Goal: Task Accomplishment & Management: Manage account settings

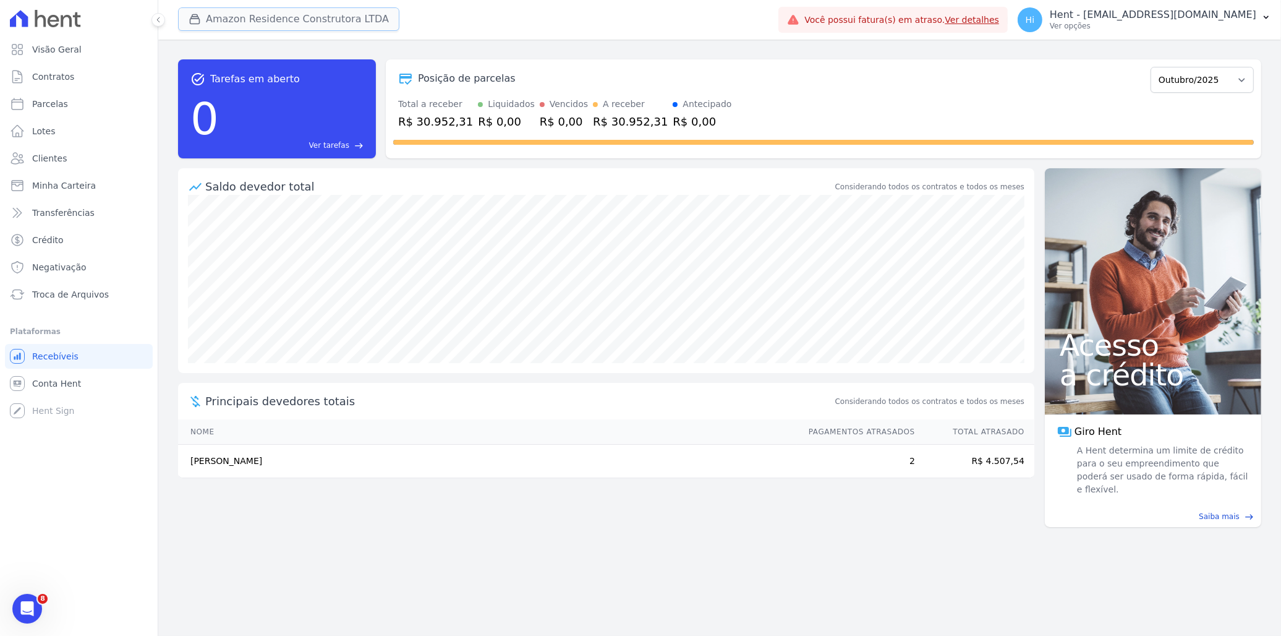
click at [245, 14] on button "Amazon Residence Construtora LTDA" at bounding box center [288, 18] width 221 height 23
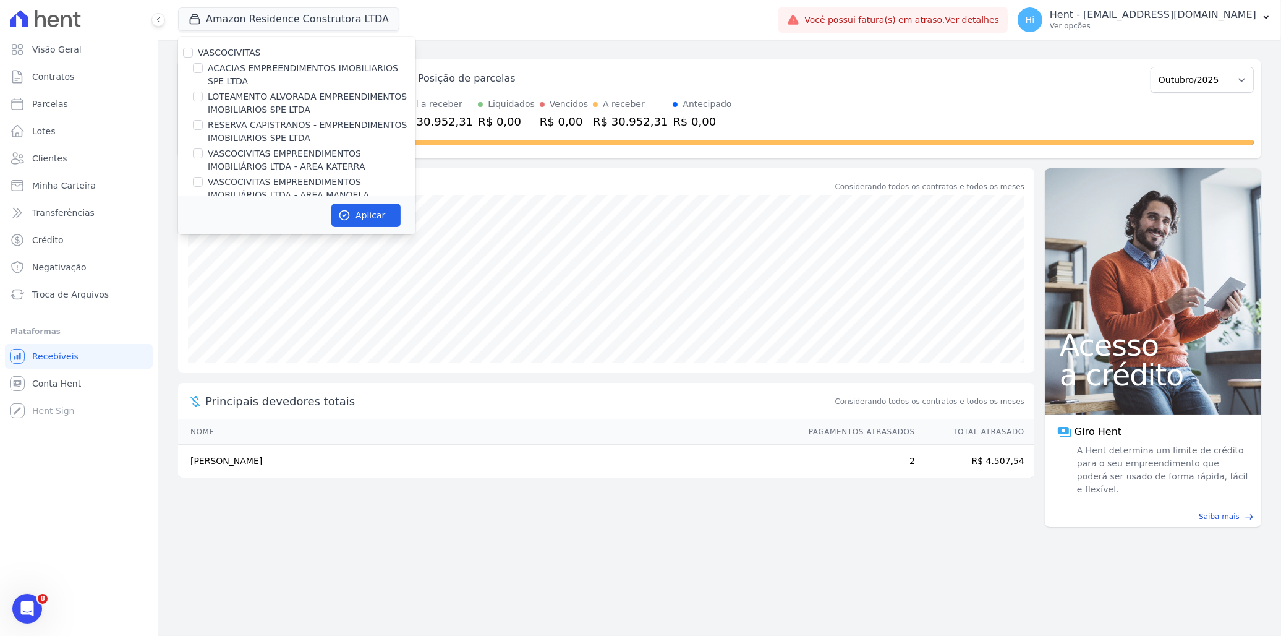
scroll to position [5512, 0]
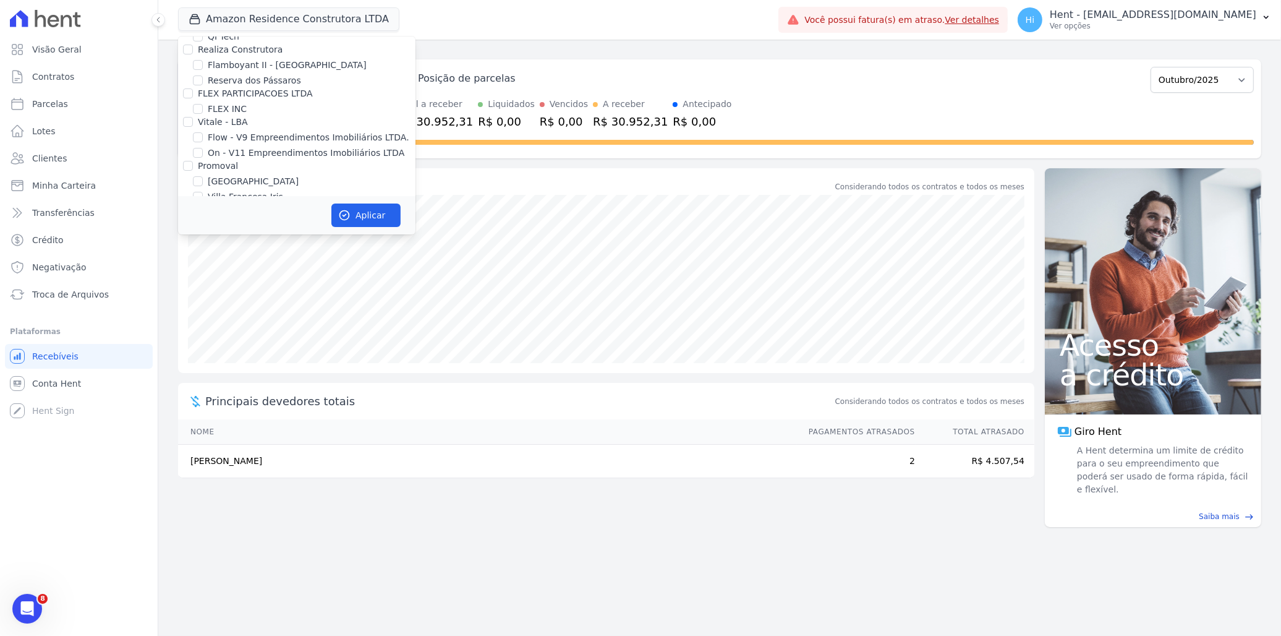
click at [268, 377] on label "HARAS ROYAL RESIDENCE - [GEOGRAPHIC_DATA]" at bounding box center [312, 390] width 208 height 26
click at [203, 378] on input "HARAS ROYAL RESIDENCE - [GEOGRAPHIC_DATA]" at bounding box center [198, 383] width 10 height 10
checkbox input "true"
click at [263, 316] on label "Amazon Residence Construtora LTDA" at bounding box center [278, 321] width 160 height 10
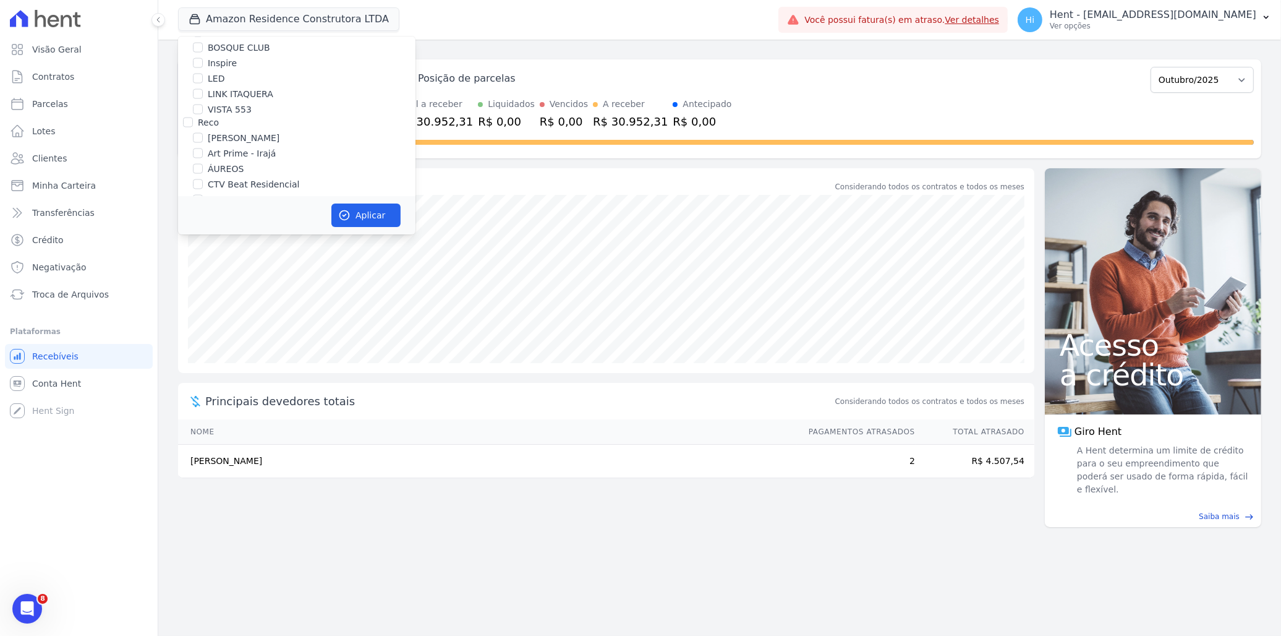
click at [193, 316] on input "Amazon Residence Construtora LTDA" at bounding box center [188, 321] width 10 height 10
checkbox input "false"
click at [359, 213] on button "Aplicar" at bounding box center [365, 214] width 69 height 23
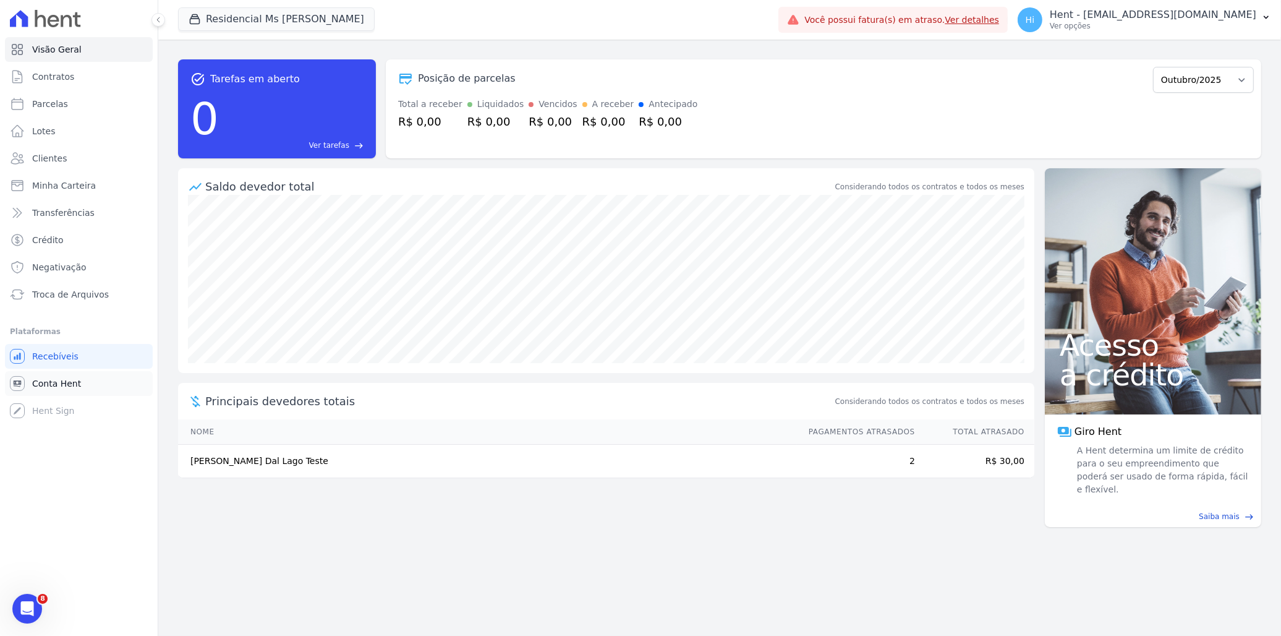
click at [56, 380] on span "Conta Hent" at bounding box center [56, 383] width 49 height 12
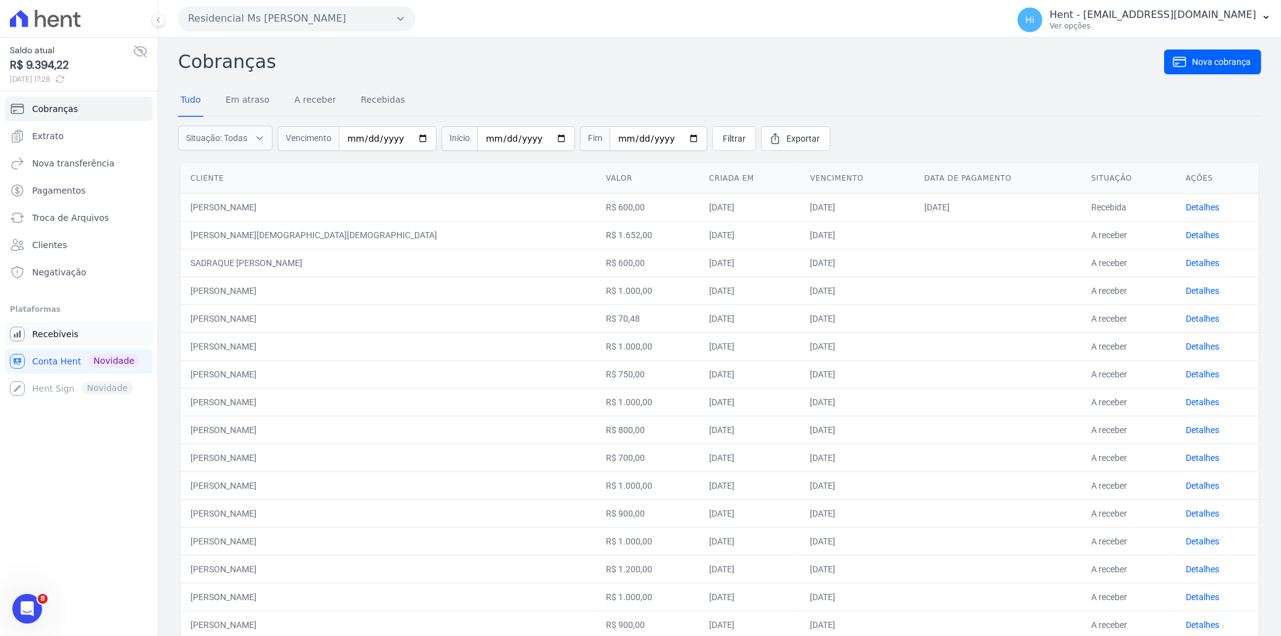
click at [65, 334] on span "Recebíveis" at bounding box center [55, 334] width 46 height 12
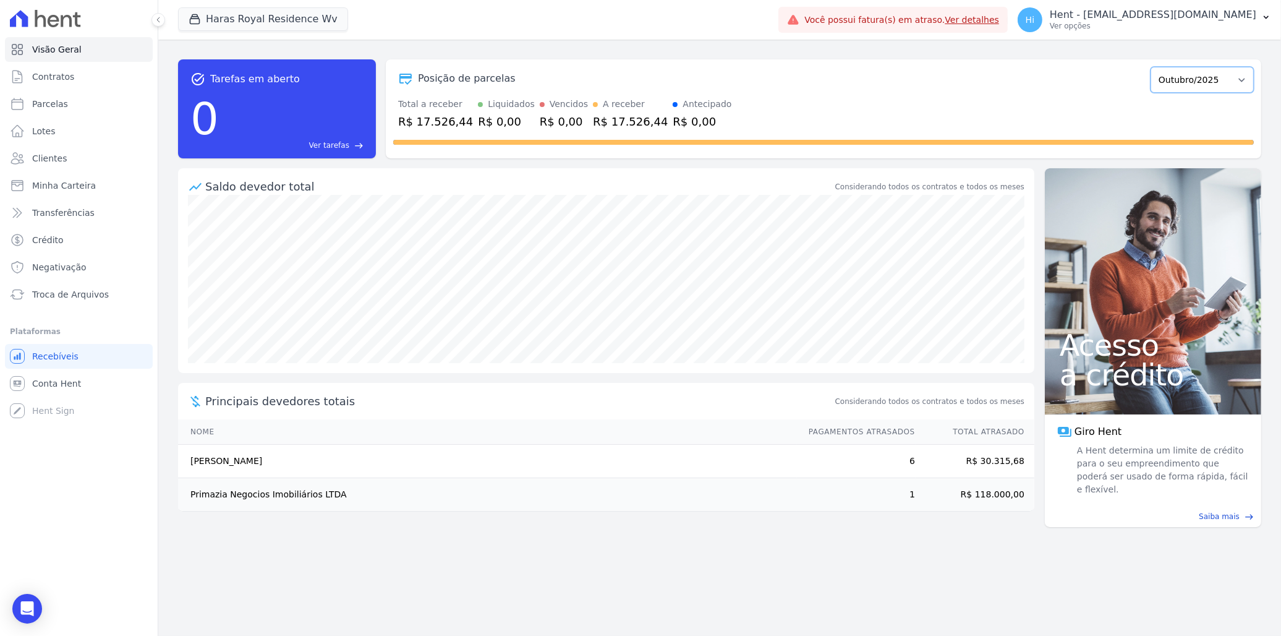
click at [1187, 85] on select "Agosto/2024 Setembro/2024 Outubro/2024 Novembro/2024 Dezembro/2024 Janeiro/2025…" at bounding box center [1202, 80] width 103 height 26
select select "09/2025"
click at [1157, 67] on select "Agosto/2024 Setembro/2024 Outubro/2024 Novembro/2024 Dezembro/2024 Janeiro/2025…" at bounding box center [1202, 80] width 103 height 26
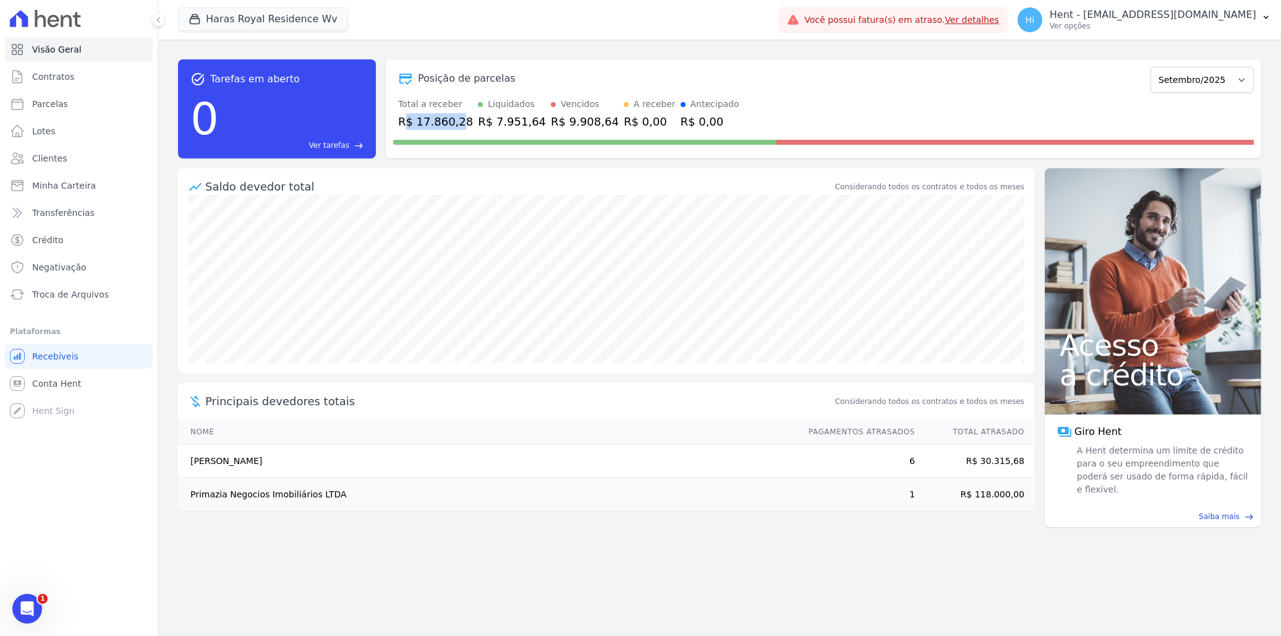
drag, startPoint x: 405, startPoint y: 122, endPoint x: 454, endPoint y: 121, distance: 48.9
click at [454, 121] on div "R$ 17.860,28" at bounding box center [435, 121] width 75 height 17
drag, startPoint x: 454, startPoint y: 121, endPoint x: 501, endPoint y: 130, distance: 48.5
click at [501, 130] on div at bounding box center [823, 140] width 861 height 20
drag, startPoint x: 474, startPoint y: 126, endPoint x: 509, endPoint y: 126, distance: 34.6
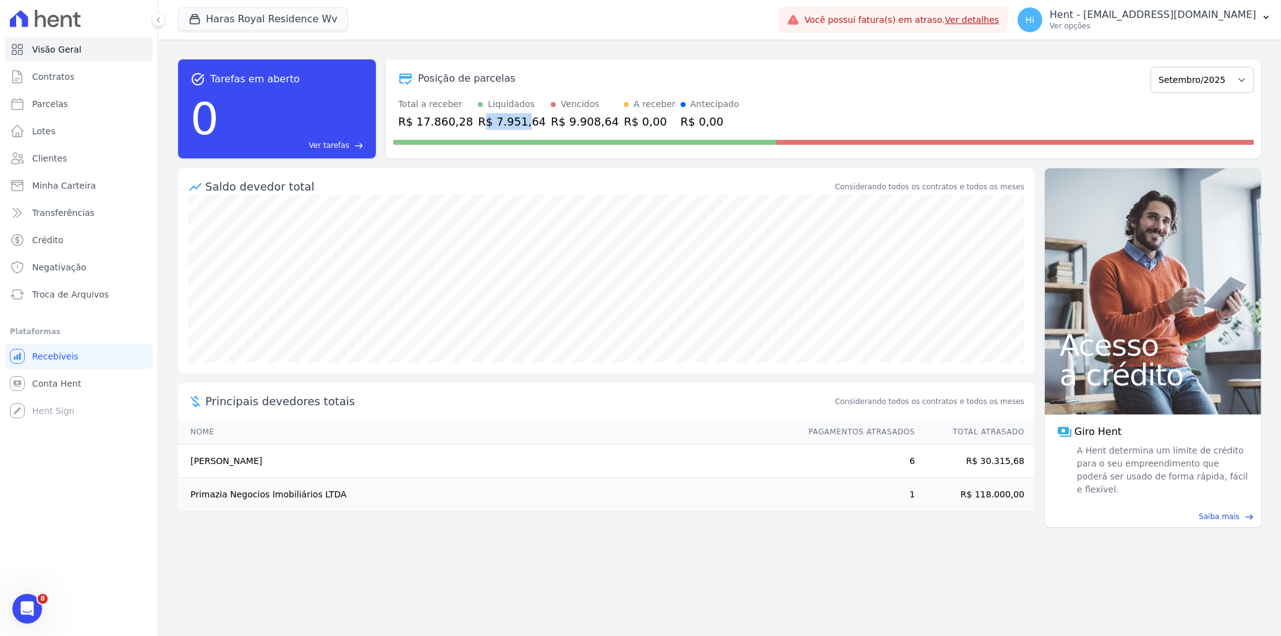
click at [509, 126] on div "R$ 7.951,64" at bounding box center [512, 121] width 68 height 17
drag, startPoint x: 509, startPoint y: 126, endPoint x: 565, endPoint y: 132, distance: 56.6
click at [567, 132] on div at bounding box center [823, 140] width 861 height 20
drag, startPoint x: 539, startPoint y: 121, endPoint x: 574, endPoint y: 121, distance: 34.6
click at [574, 121] on div "R$ 9.908,64" at bounding box center [585, 121] width 68 height 17
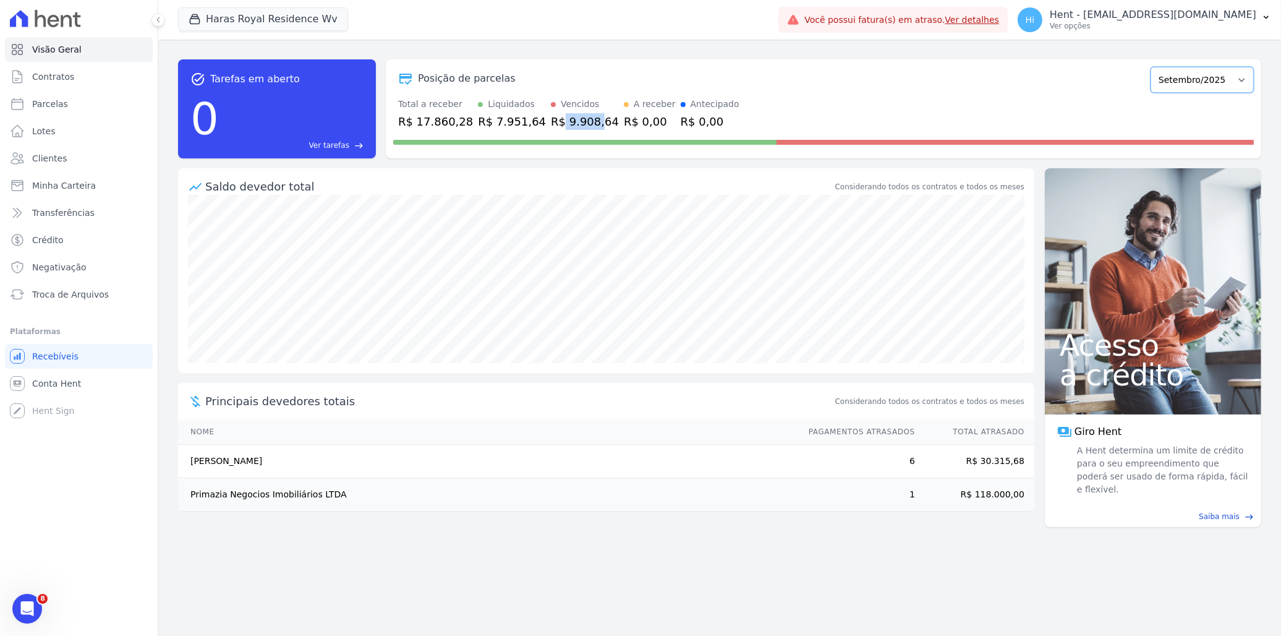
click at [1216, 72] on select "Agosto/2024 Setembro/2024 Outubro/2024 Novembro/2024 Dezembro/2024 Janeiro/2025…" at bounding box center [1202, 80] width 103 height 26
click at [690, 54] on div "task_alt Tarefas em aberto 0 Ver tarefas east Posição de parcelas Agosto/2024 S…" at bounding box center [719, 108] width 1083 height 119
click at [83, 101] on link "Parcelas" at bounding box center [79, 104] width 148 height 25
select select
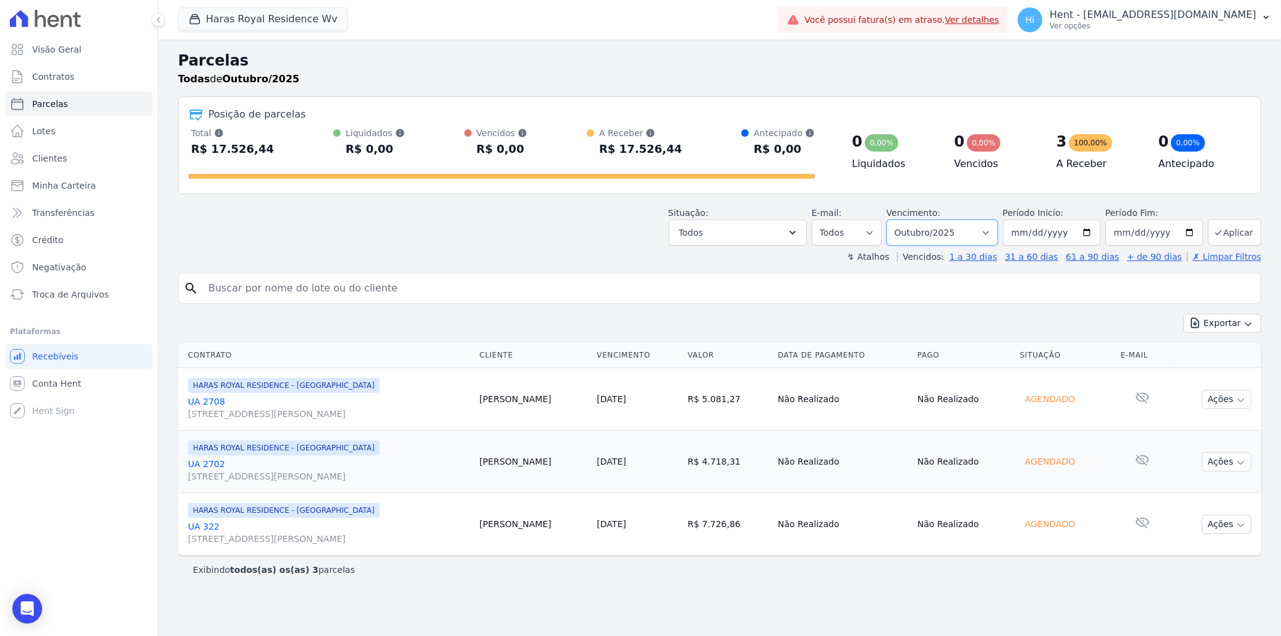
click at [995, 232] on select "Filtrar por período ──────── Todos os meses Agosto/2024 Setembro/2024 Outubro/2…" at bounding box center [942, 232] width 111 height 26
select select "09/2025"
click at [905, 219] on select "Filtrar por período ──────── Todos os meses Agosto/2024 Setembro/2024 Outubro/2…" at bounding box center [942, 232] width 111 height 26
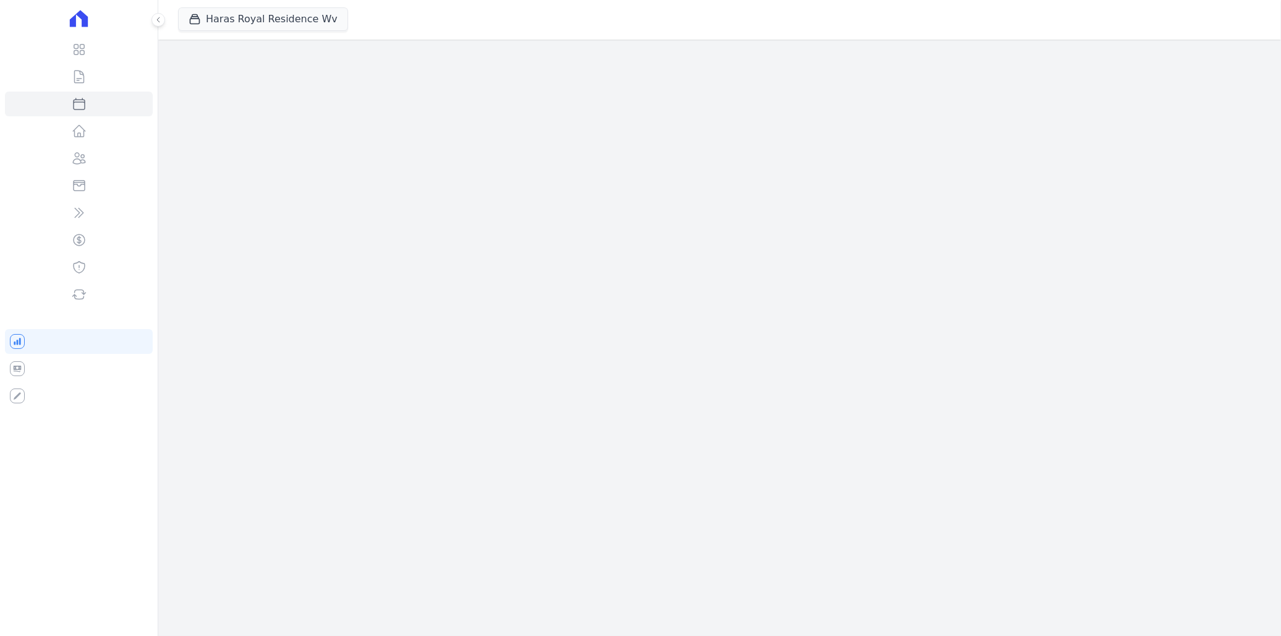
select select
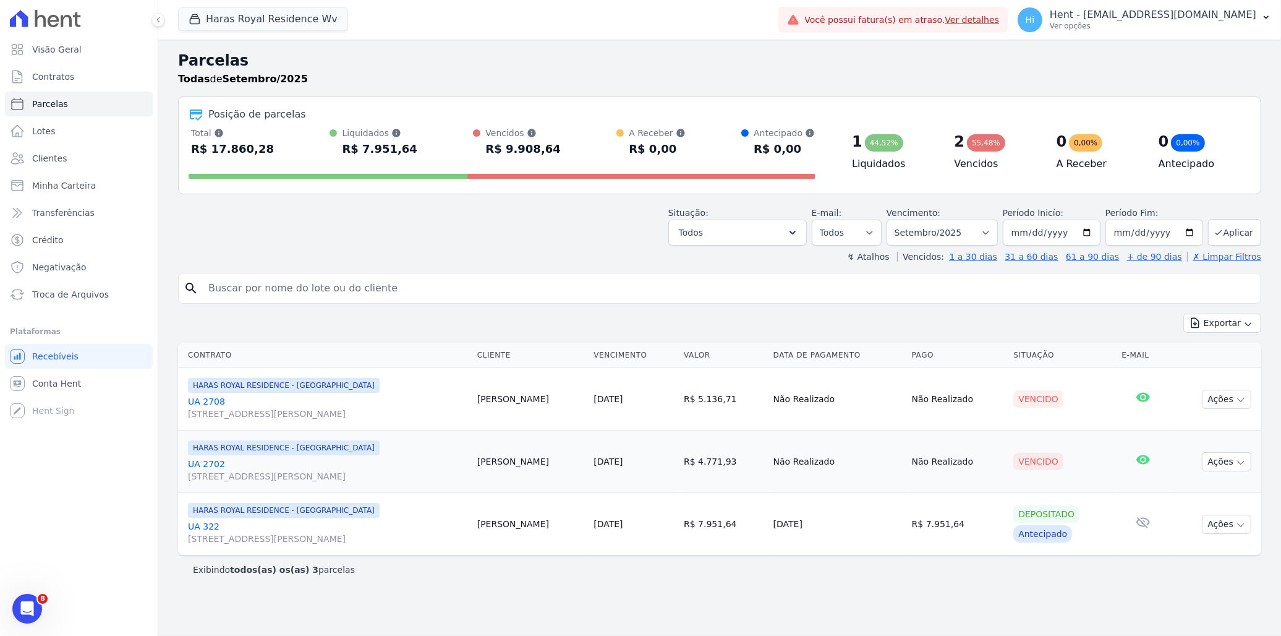
drag, startPoint x: 200, startPoint y: 150, endPoint x: 249, endPoint y: 150, distance: 49.5
click at [249, 150] on div "R$ 17.860,28" at bounding box center [232, 149] width 83 height 20
click at [302, 25] on button "Haras Royal Residence Wv" at bounding box center [263, 18] width 170 height 23
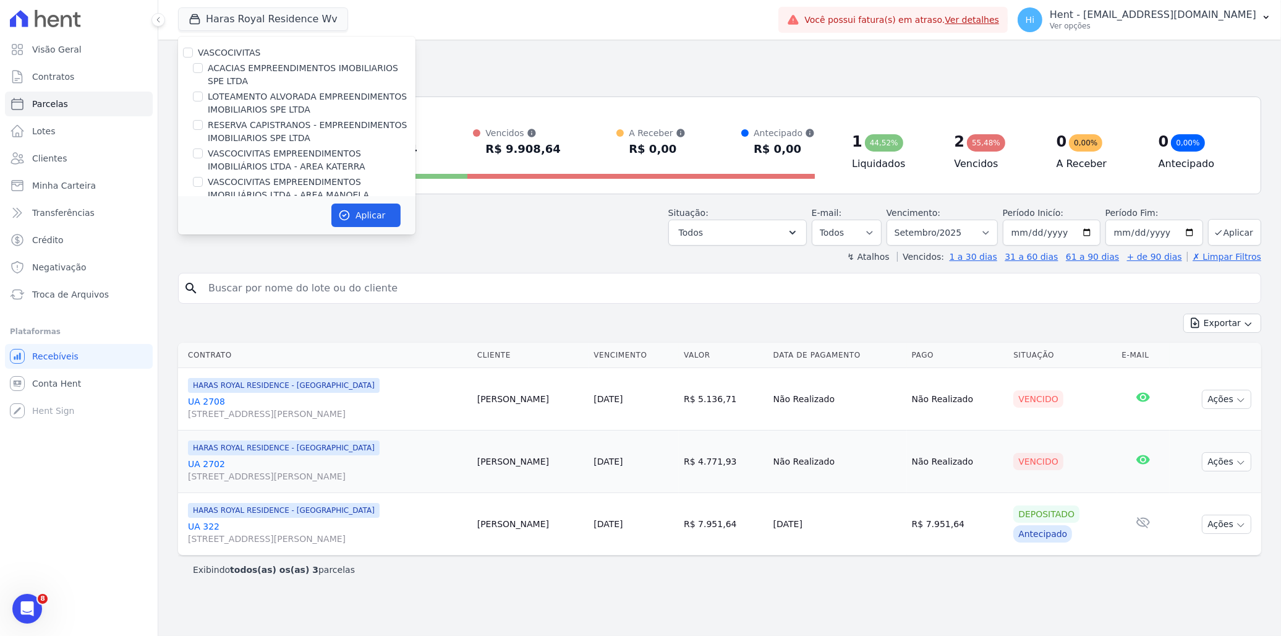
scroll to position [5512, 0]
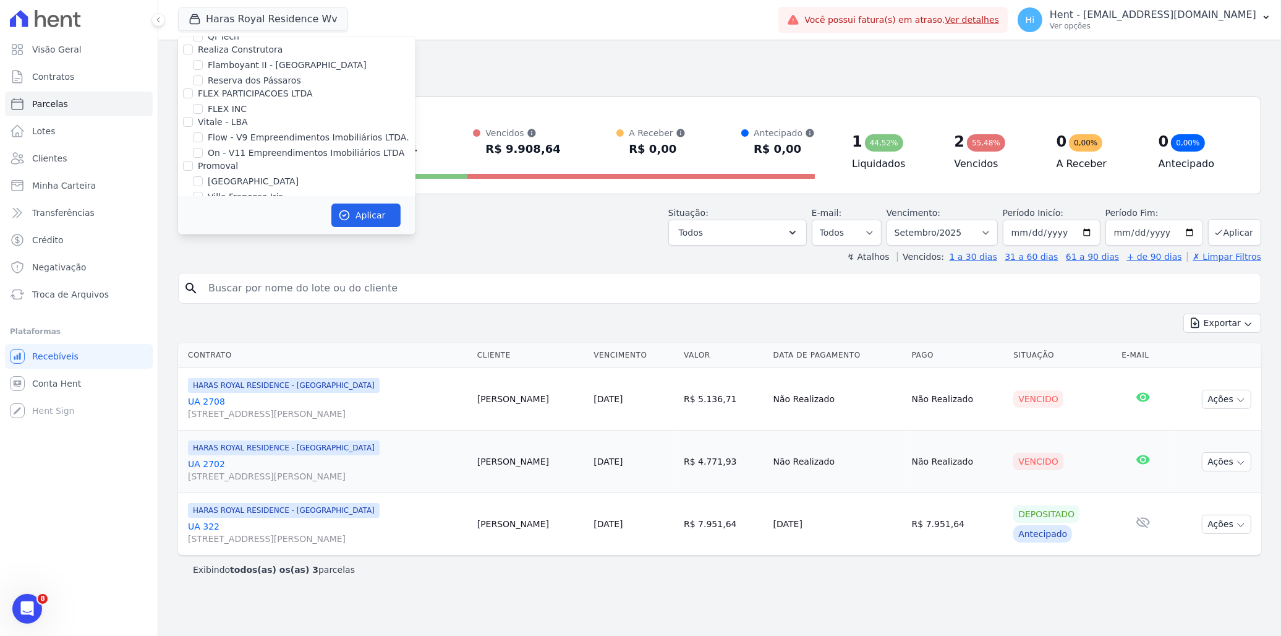
click at [237, 377] on label "HARAS ROYAL RESIDENCE - [GEOGRAPHIC_DATA]" at bounding box center [312, 390] width 208 height 26
click at [203, 378] on input "HARAS ROYAL RESIDENCE - [GEOGRAPHIC_DATA]" at bounding box center [198, 383] width 10 height 10
checkbox input "false"
click at [242, 405] on label "HARAS ROYAL URBANISMO" at bounding box center [266, 411] width 116 height 13
click at [203, 406] on input "HARAS ROYAL URBANISMO" at bounding box center [198, 411] width 10 height 10
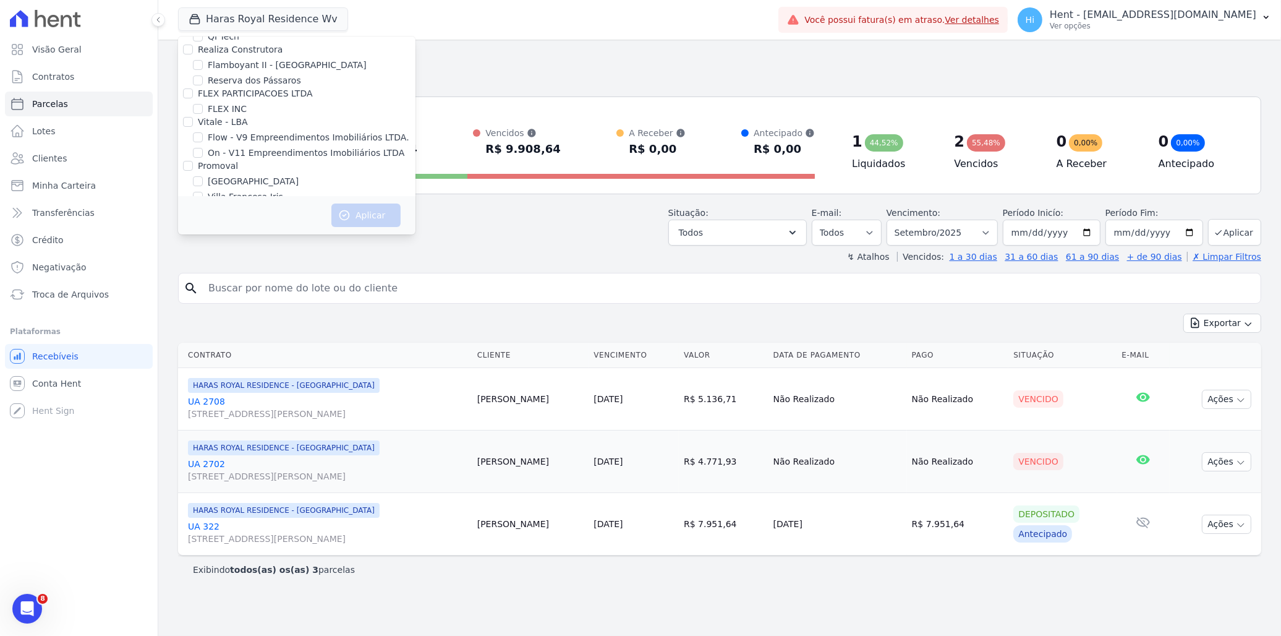
checkbox input "true"
click at [354, 211] on button "Aplicar" at bounding box center [365, 214] width 69 height 23
select select
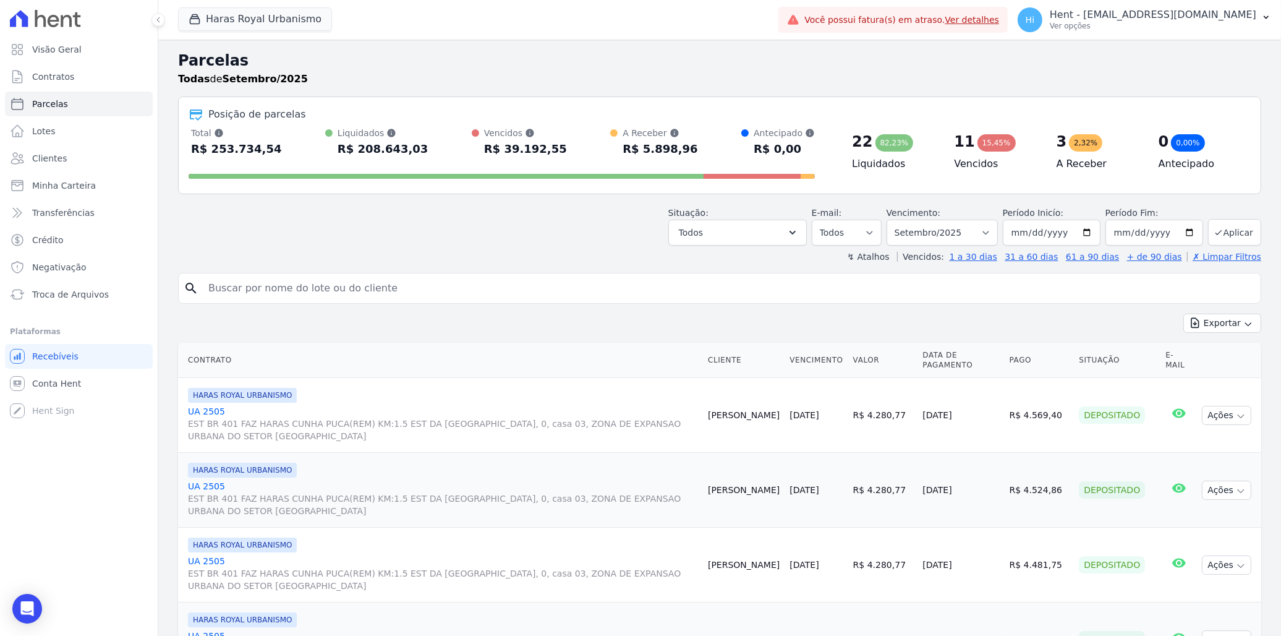
drag, startPoint x: 208, startPoint y: 151, endPoint x: 266, endPoint y: 151, distance: 58.1
click at [266, 151] on div "Total Soma das parcelas pagas, vencidas, em aberto e agendadas. Não considera p…" at bounding box center [502, 143] width 626 height 32
drag, startPoint x: 266, startPoint y: 151, endPoint x: 364, endPoint y: 157, distance: 97.9
click at [364, 157] on div "R$ 208.643,03" at bounding box center [383, 149] width 91 height 20
drag, startPoint x: 343, startPoint y: 150, endPoint x: 406, endPoint y: 147, distance: 62.5
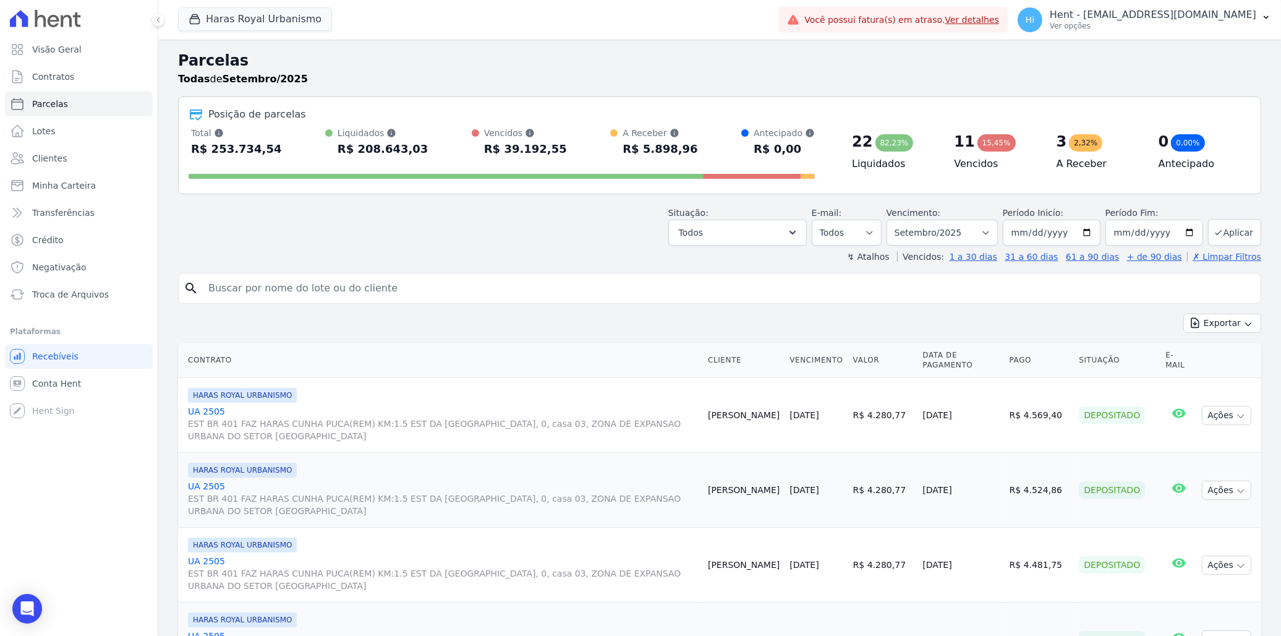
click at [406, 147] on div "R$ 208.643,03" at bounding box center [383, 149] width 91 height 20
drag, startPoint x: 406, startPoint y: 147, endPoint x: 508, endPoint y: 156, distance: 103.1
click at [508, 156] on div "R$ 39.192,55" at bounding box center [525, 149] width 83 height 20
drag, startPoint x: 485, startPoint y: 153, endPoint x: 542, endPoint y: 153, distance: 56.9
click at [542, 153] on div "R$ 39.192,55" at bounding box center [525, 149] width 83 height 20
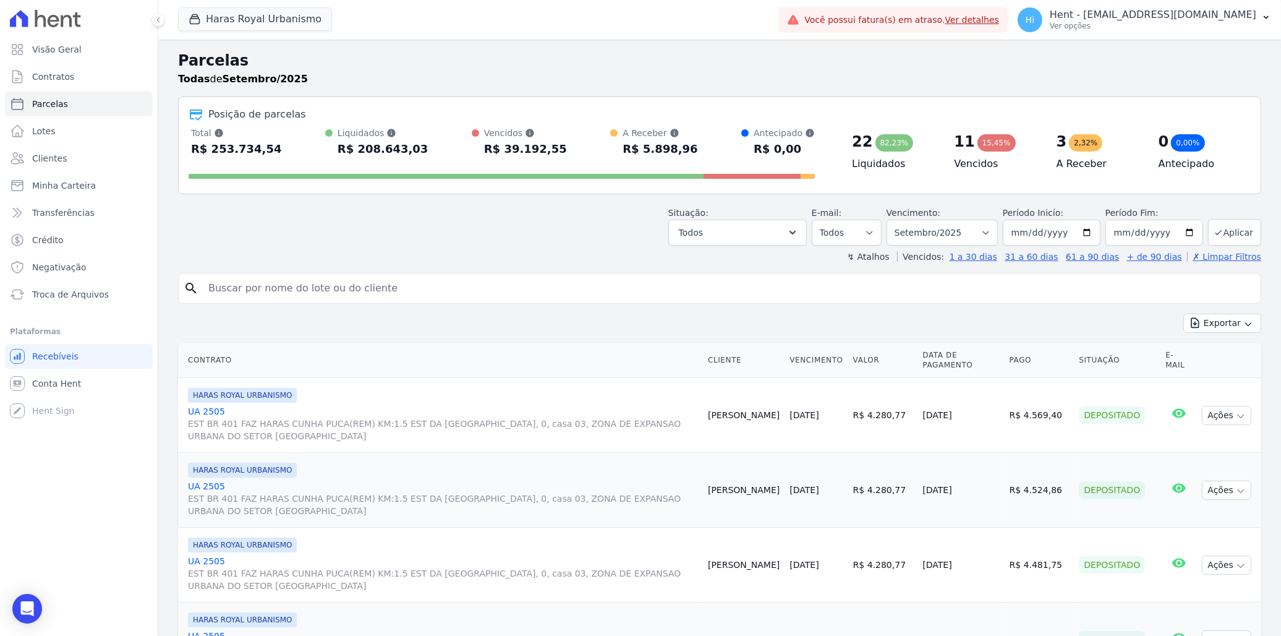
drag, startPoint x: 542, startPoint y: 153, endPoint x: 627, endPoint y: 155, distance: 85.3
click at [627, 155] on div "R$ 5.898,96" at bounding box center [660, 149] width 75 height 20
drag, startPoint x: 616, startPoint y: 153, endPoint x: 680, endPoint y: 152, distance: 63.7
click at [680, 152] on div "Total Soma das parcelas pagas, vencidas, em aberto e agendadas. Não considera p…" at bounding box center [502, 143] width 626 height 32
click at [1178, 229] on input "2025-09-30" at bounding box center [1155, 232] width 98 height 26
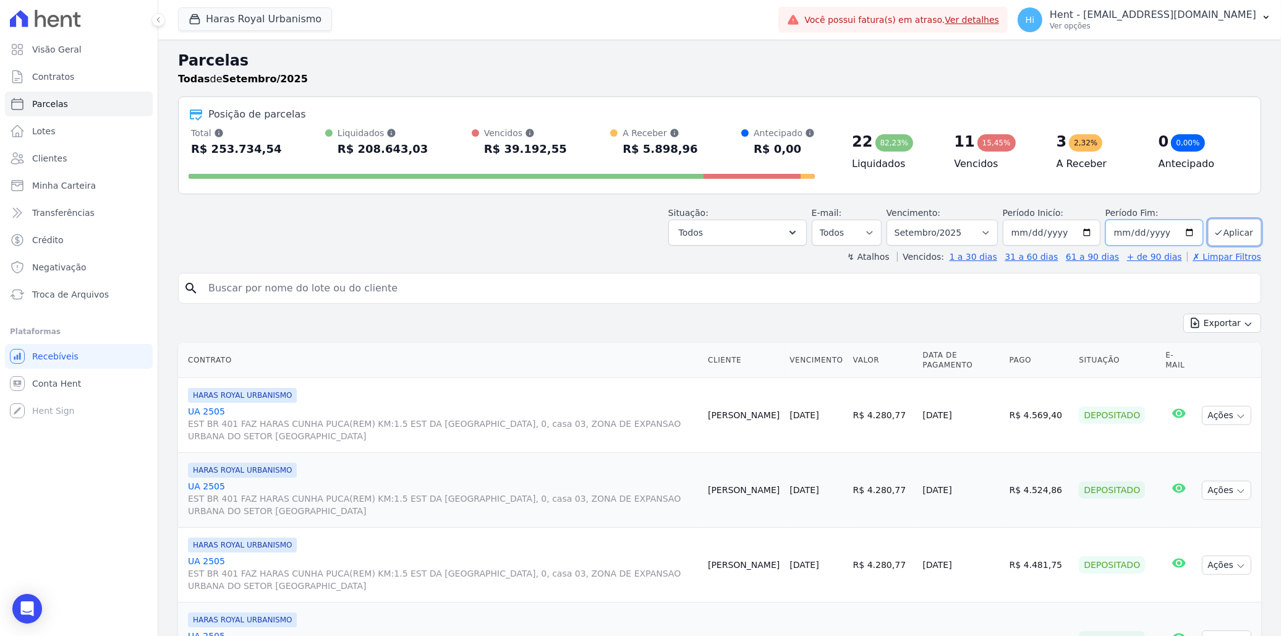
type input "2025-12-31"
click at [1228, 236] on button "Aplicar" at bounding box center [1234, 232] width 53 height 27
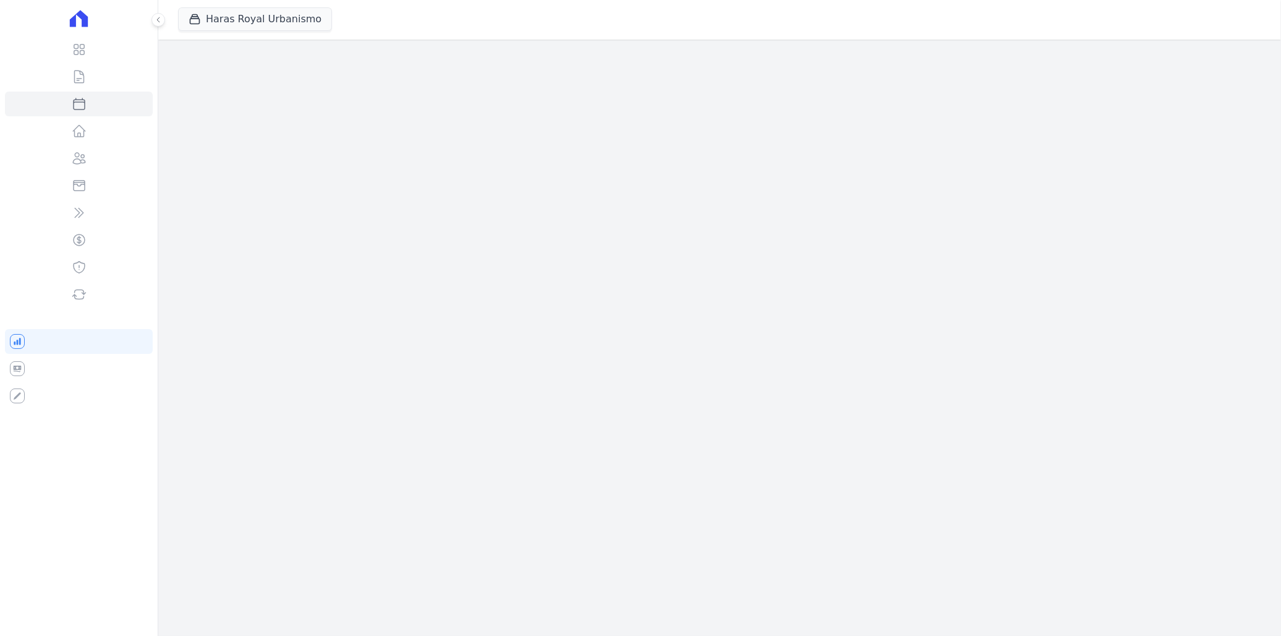
select select
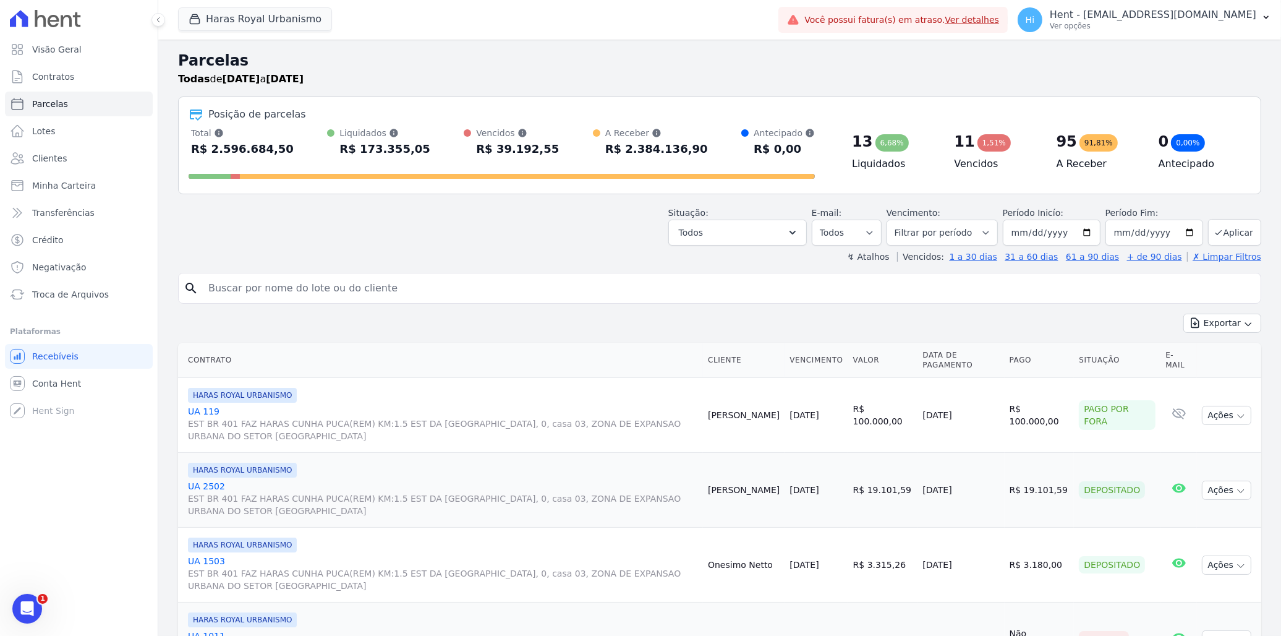
drag, startPoint x: 203, startPoint y: 149, endPoint x: 292, endPoint y: 149, distance: 89.7
click at [292, 149] on div "Total Soma das parcelas pagas, vencidas, em aberto e agendadas. Não considera p…" at bounding box center [502, 143] width 626 height 32
drag, startPoint x: 292, startPoint y: 149, endPoint x: 338, endPoint y: 213, distance: 78.4
click at [338, 213] on div "Situação: Agendado Em Aberto Pago Processando Cancelado Vencido Transferindo De…" at bounding box center [719, 224] width 1083 height 44
drag, startPoint x: 608, startPoint y: 152, endPoint x: 686, endPoint y: 153, distance: 77.9
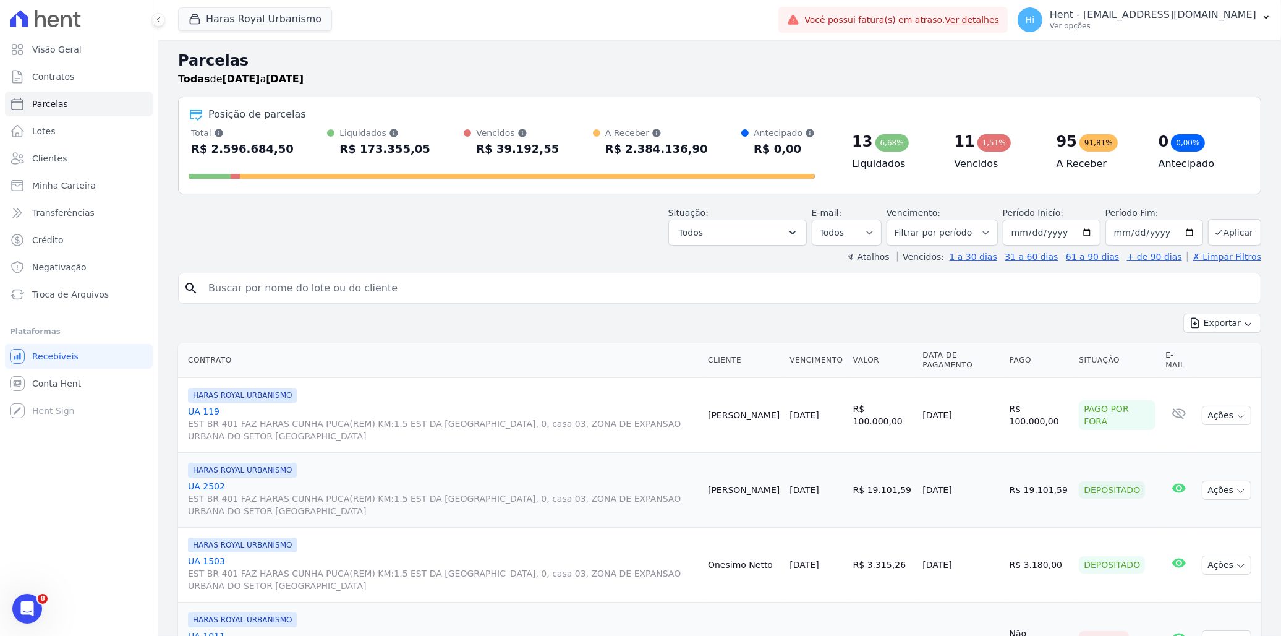
click at [686, 153] on div "Total Soma das parcelas pagas, vencidas, em aberto e agendadas. Não considera p…" at bounding box center [502, 143] width 626 height 32
drag, startPoint x: 686, startPoint y: 153, endPoint x: 660, endPoint y: 161, distance: 28.0
click at [660, 161] on div "Total Soma das parcelas pagas, vencidas, em aberto e agendadas. Não considera p…" at bounding box center [502, 155] width 626 height 57
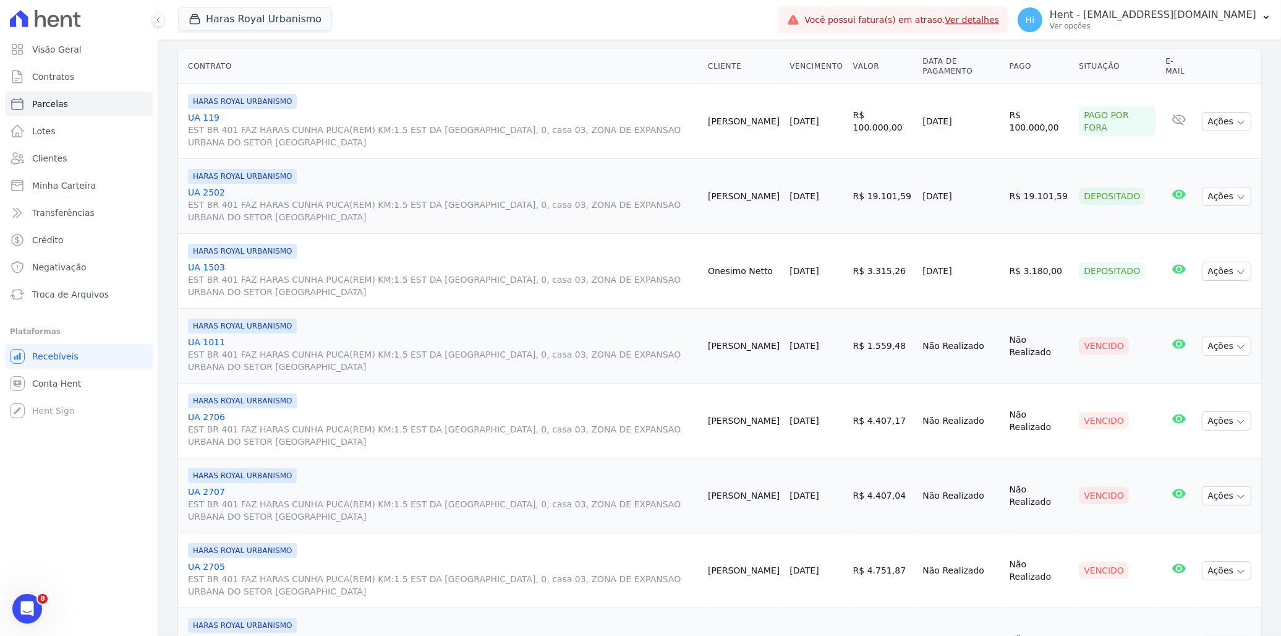
scroll to position [343, 0]
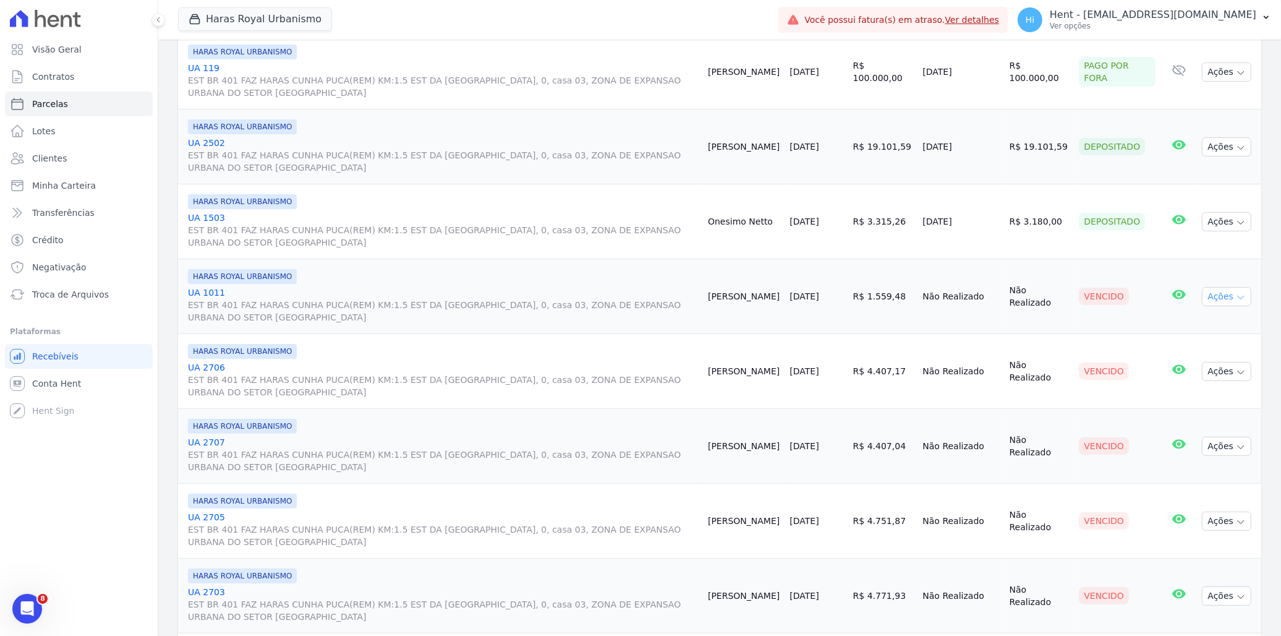
click at [1236, 297] on icon "button" at bounding box center [1241, 297] width 10 height 10
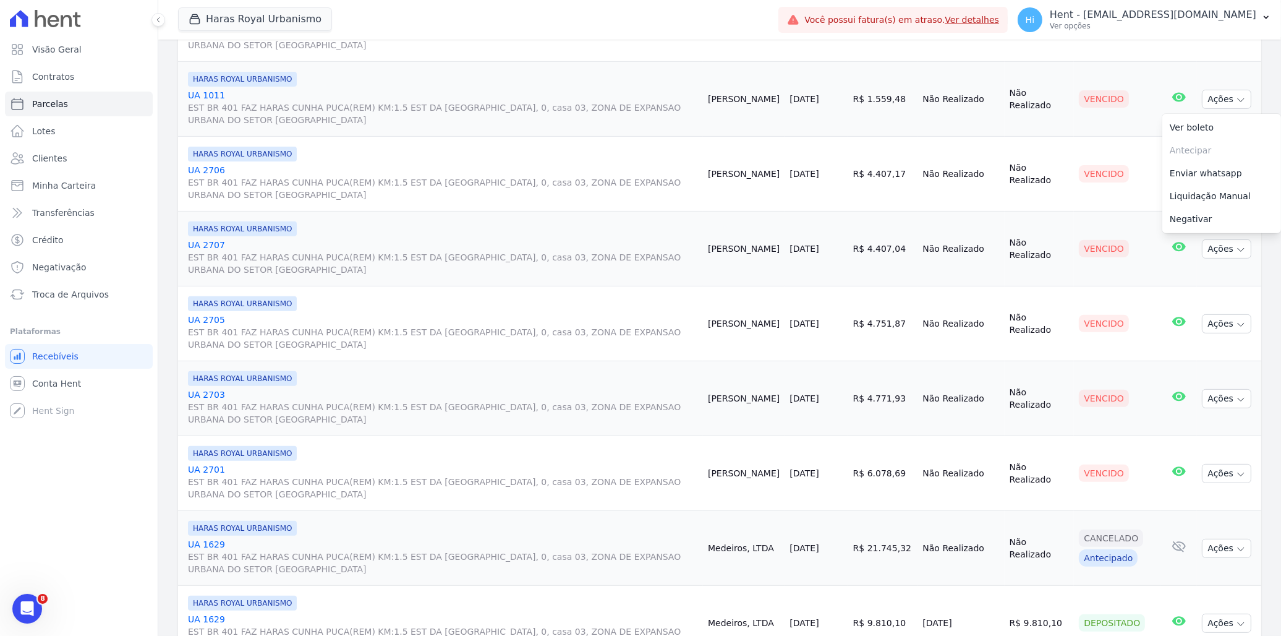
scroll to position [618, 0]
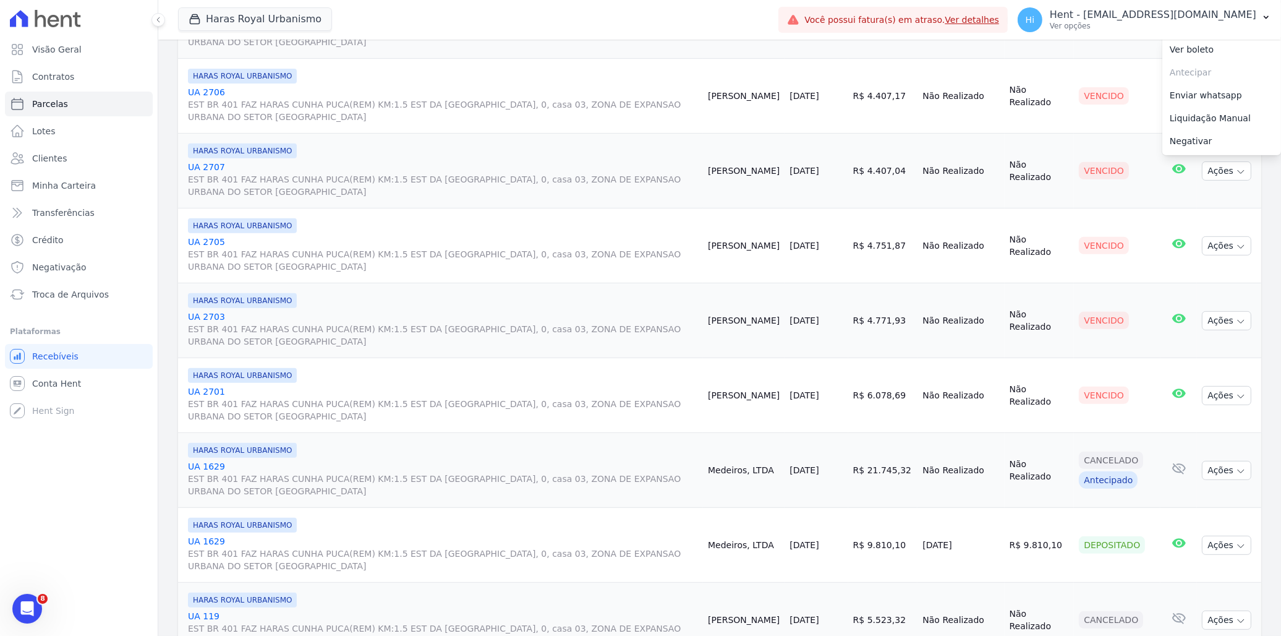
drag, startPoint x: 1078, startPoint y: 318, endPoint x: 1113, endPoint y: 320, distance: 34.7
click at [1113, 320] on div "Vencido" at bounding box center [1104, 320] width 50 height 17
click at [208, 315] on link "UA 2703 EST BR 401 FAZ HARAS CUNHA PUCA(REM) KM:1.5 EST DA SERRA GRANDE, 0, cas…" at bounding box center [443, 328] width 510 height 37
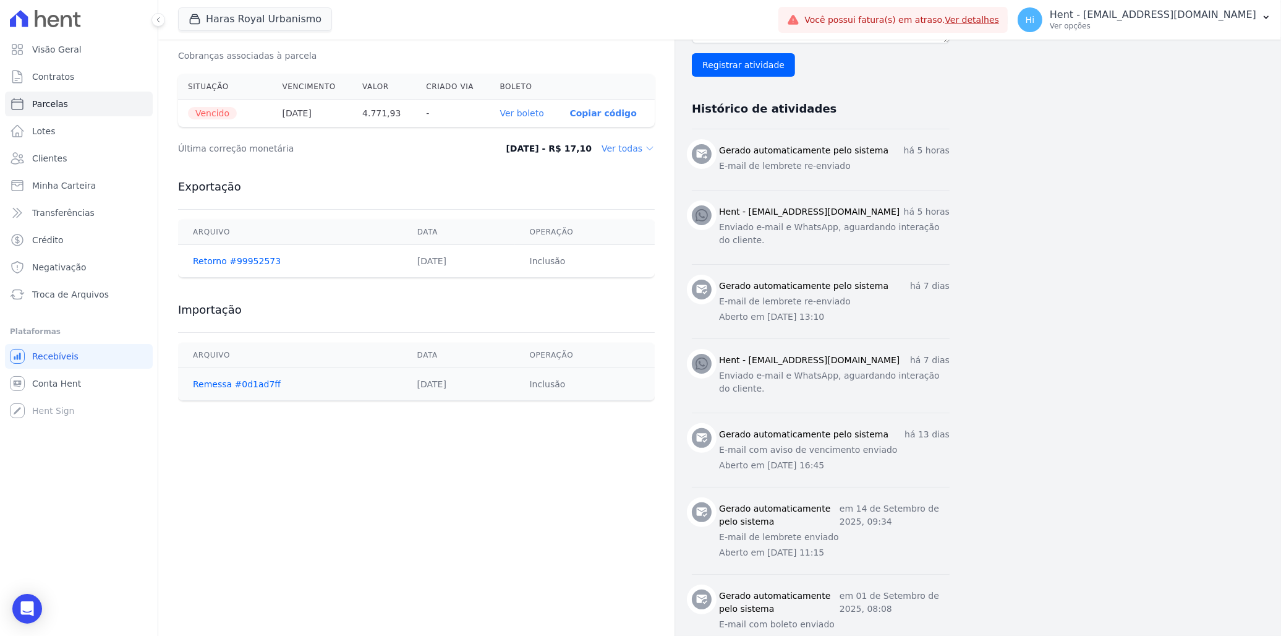
scroll to position [456, 0]
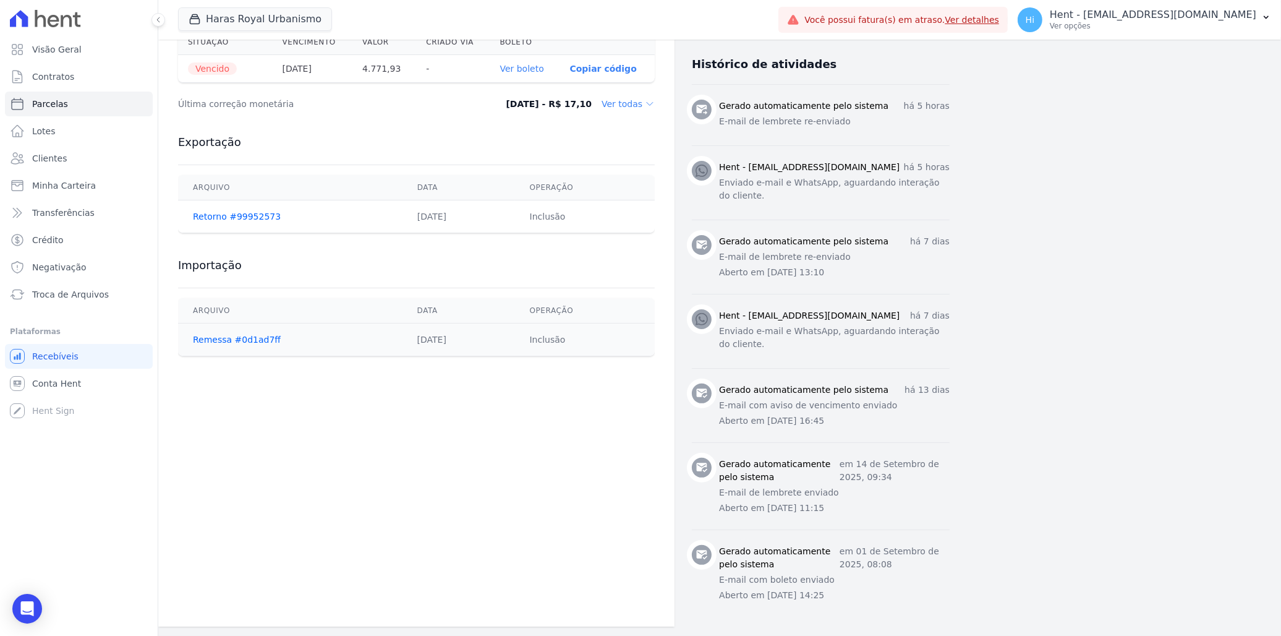
drag, startPoint x: 722, startPoint y: 317, endPoint x: 859, endPoint y: 314, distance: 137.3
click at [859, 314] on h3 "Hent - suelem.almeida@e-arke.com" at bounding box center [809, 315] width 181 height 13
drag, startPoint x: 859, startPoint y: 314, endPoint x: 795, endPoint y: 326, distance: 65.5
click at [795, 326] on p "Enviado e-mail e WhatsApp, aguardando interação do cliente." at bounding box center [834, 338] width 231 height 26
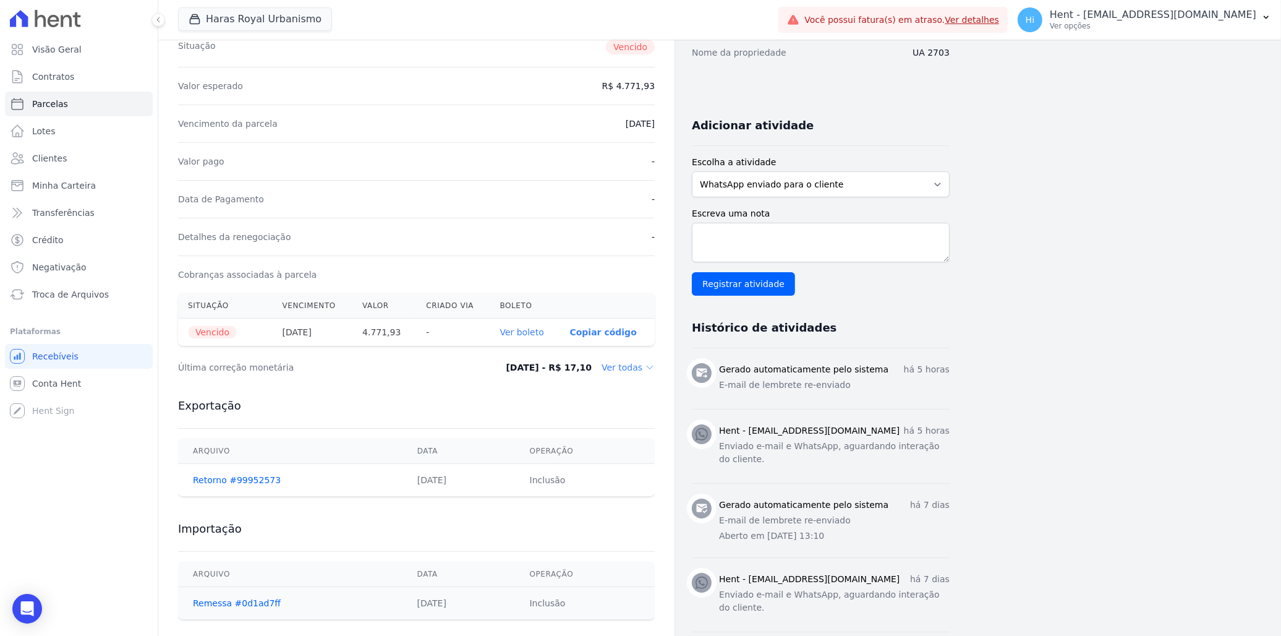
scroll to position [182, 0]
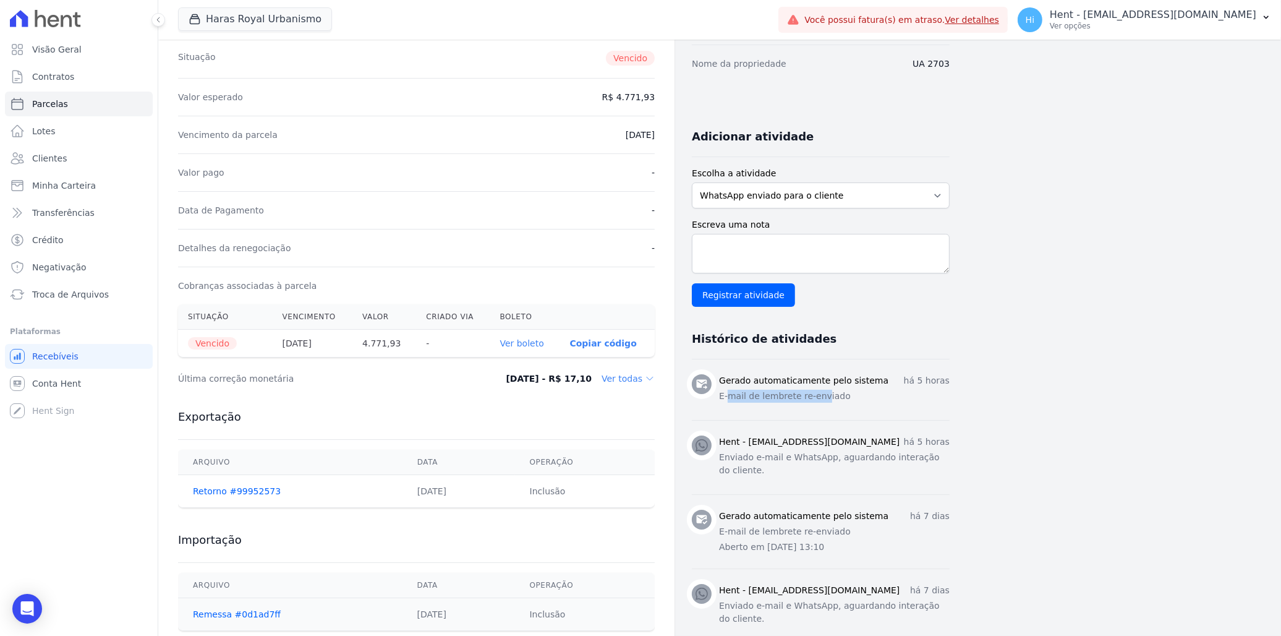
drag, startPoint x: 728, startPoint y: 388, endPoint x: 818, endPoint y: 397, distance: 90.7
click at [818, 397] on div "Gerado automaticamente pelo sistema há 5 horas E-mail de lembrete re-enviado" at bounding box center [834, 389] width 231 height 31
drag, startPoint x: 818, startPoint y: 397, endPoint x: 780, endPoint y: 238, distance: 163.5
click at [780, 238] on textarea "Escreva uma nota" at bounding box center [821, 254] width 258 height 40
type textarea "dfdsfd"
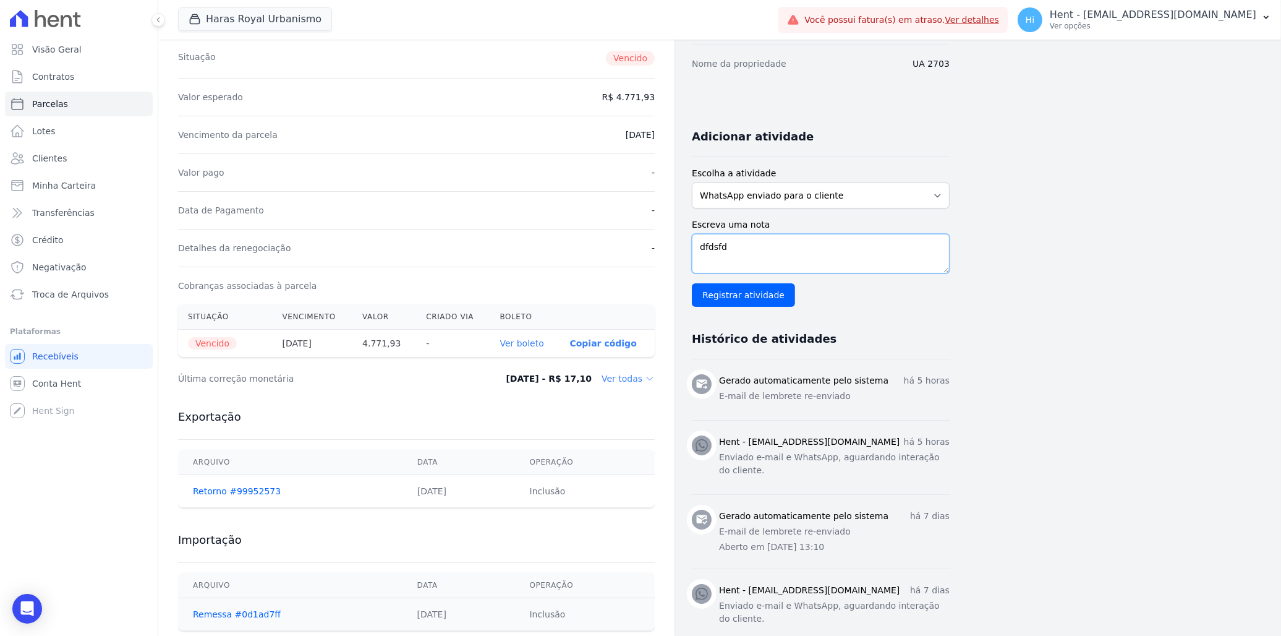
click at [744, 243] on textarea "dfdsfd" at bounding box center [821, 254] width 258 height 40
drag, startPoint x: 761, startPoint y: 257, endPoint x: 682, endPoint y: 257, distance: 78.5
click at [682, 257] on div "Contratos Contrato #6ab16b42 Parcelas Parcela #11 Parcela #11 - Setembro de 202…" at bounding box center [553, 379] width 791 height 1043
click at [711, 109] on div "Dados do cliente Nome ELIOMAR AZEVEDO DOS SANTOS CPF 412.877.462-68 Nome da pro…" at bounding box center [821, 404] width 258 height 974
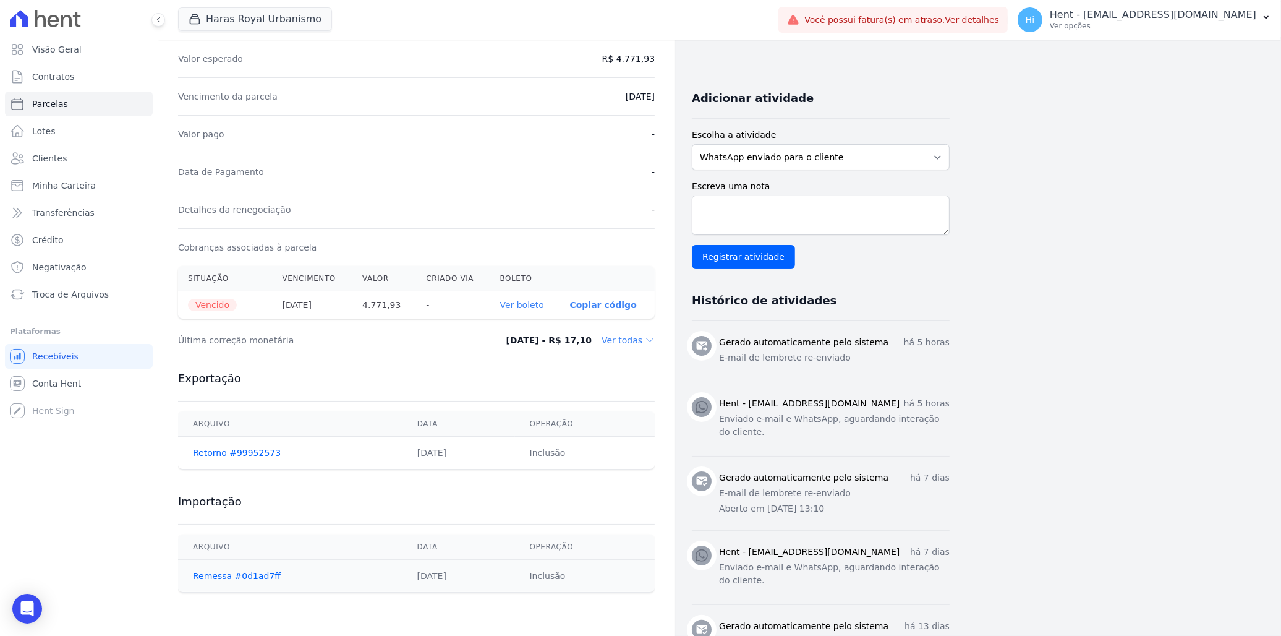
scroll to position [0, 0]
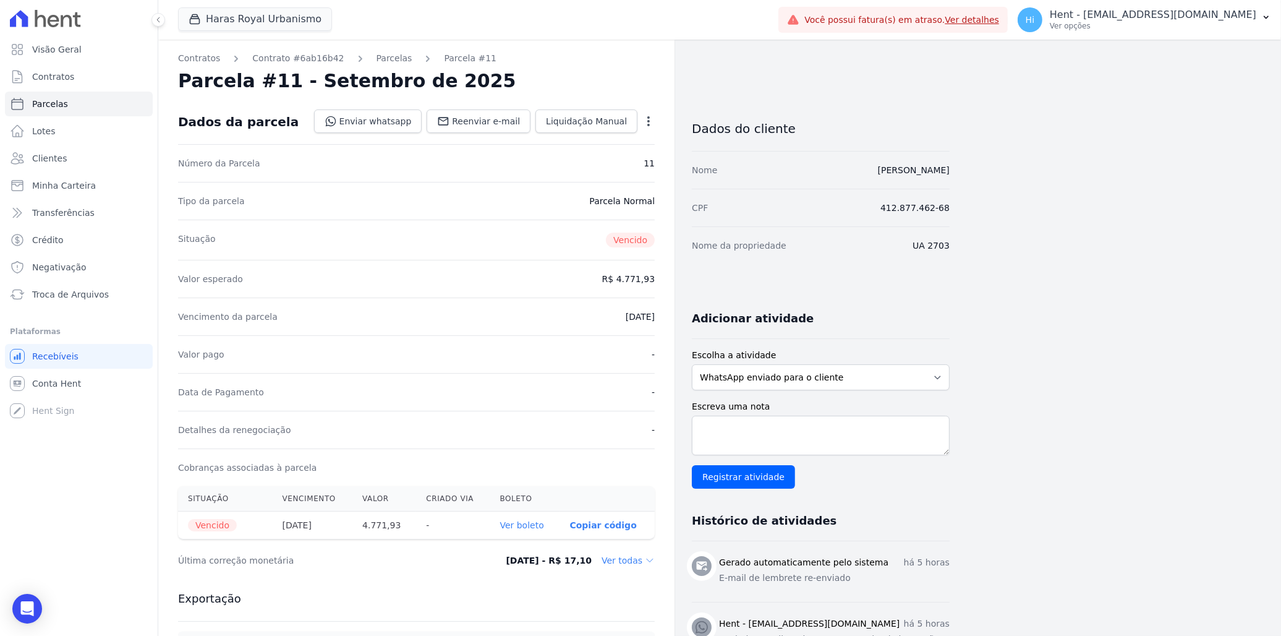
select select
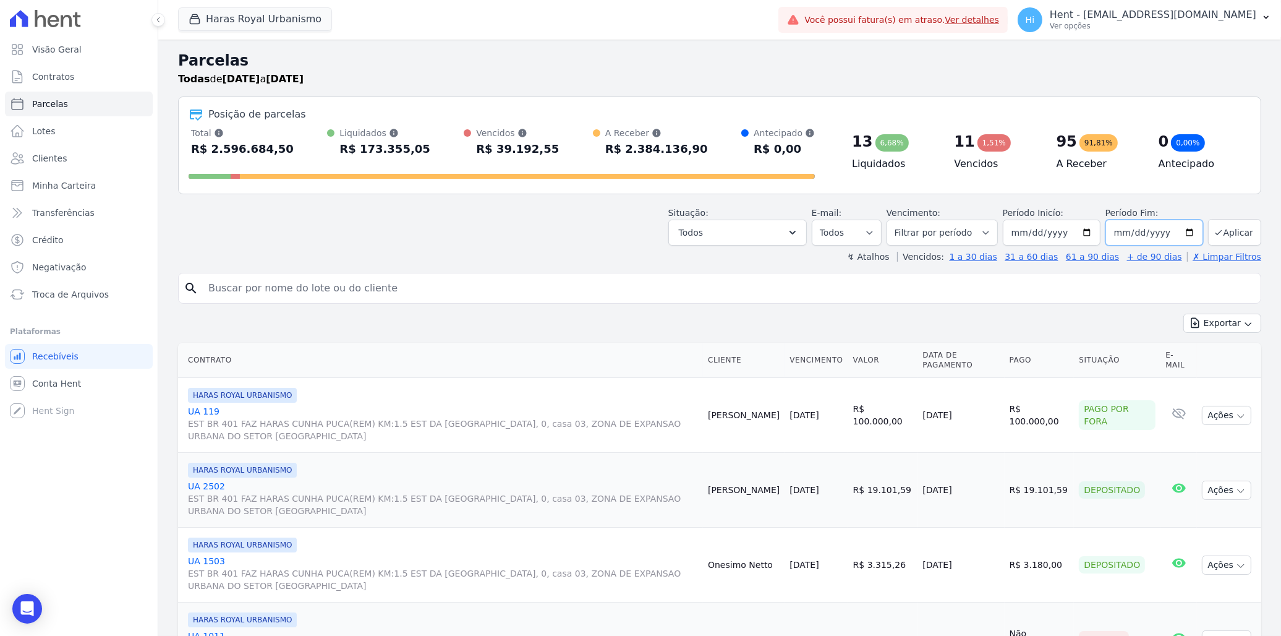
click at [1177, 231] on input "2025-12-31" at bounding box center [1155, 232] width 98 height 26
type input "[DATE]"
click at [1239, 231] on button "Aplicar" at bounding box center [1234, 232] width 53 height 27
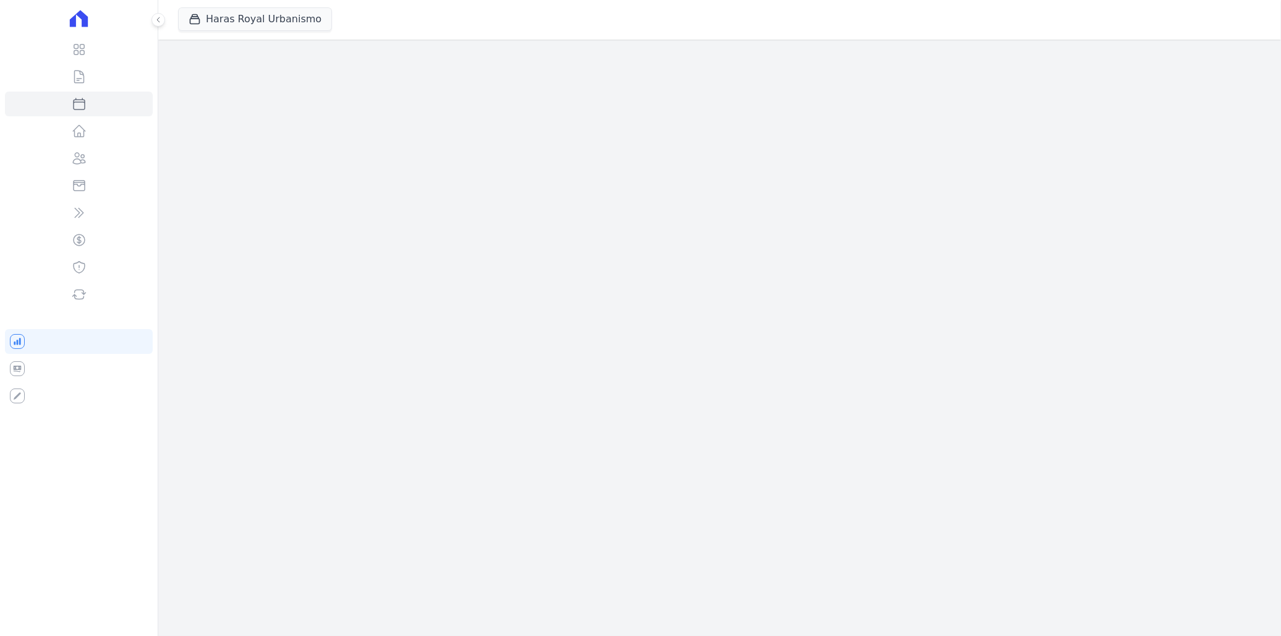
select select
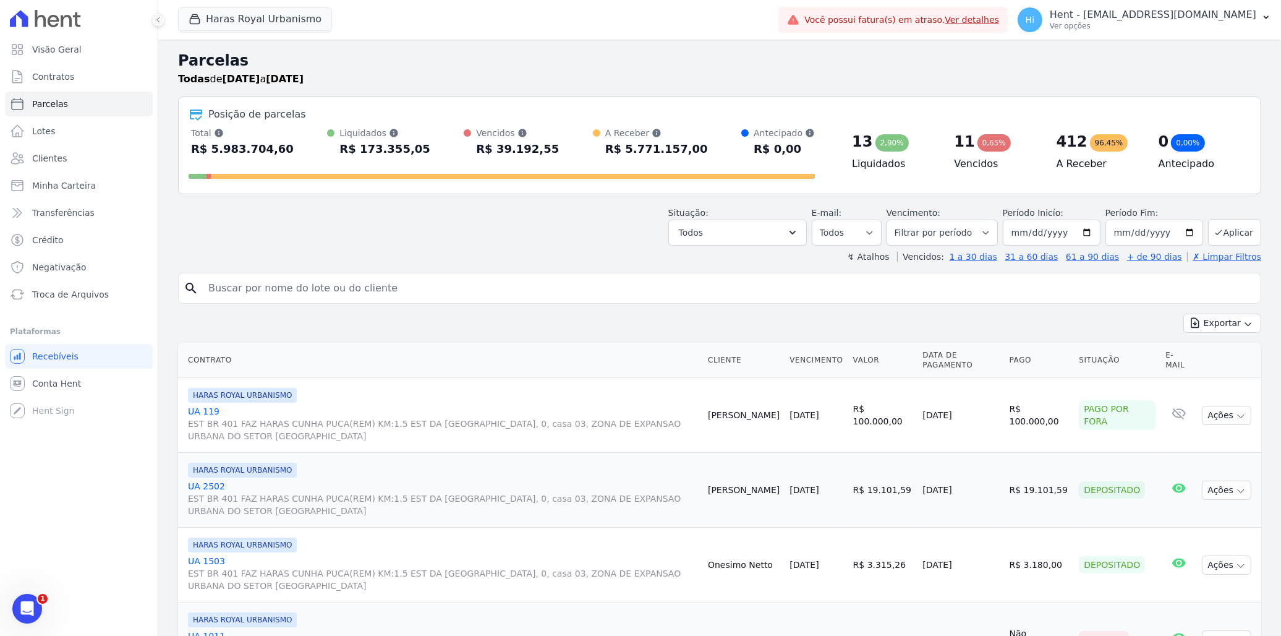
drag, startPoint x: 205, startPoint y: 150, endPoint x: 277, endPoint y: 150, distance: 72.3
click at [277, 150] on div "Total Soma das parcelas pagas, vencidas, em aberto e agendadas. Não considera p…" at bounding box center [502, 143] width 626 height 32
click at [1214, 324] on button "Exportar" at bounding box center [1222, 322] width 78 height 19
click at [794, 313] on div "Exportar Exportar PDF Exportar CSV" at bounding box center [719, 327] width 1083 height 29
